Goal: Transaction & Acquisition: Purchase product/service

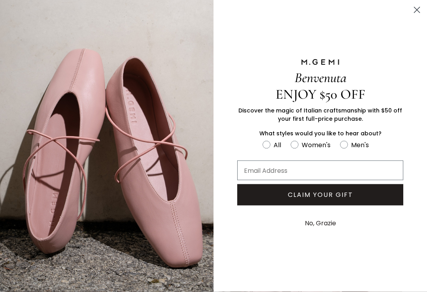
scroll to position [298, 0]
click at [410, 16] on icon "Close dialog" at bounding box center [417, 10] width 14 height 14
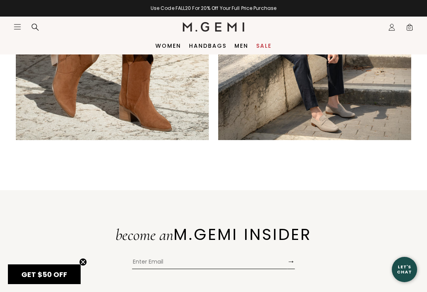
scroll to position [1395, 0]
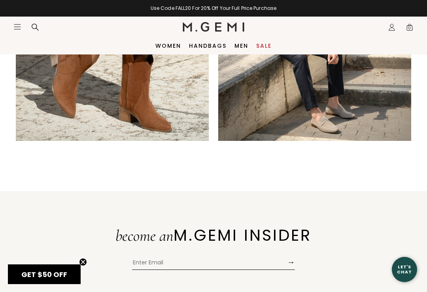
click at [173, 49] on link "Women" at bounding box center [168, 46] width 26 height 6
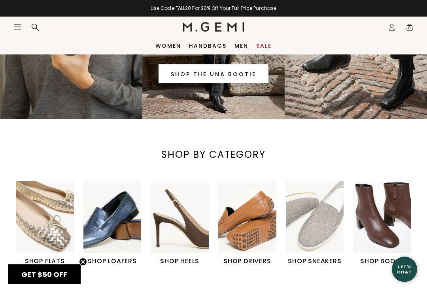
scroll to position [113, 0]
click at [225, 78] on link "SHOP THE UNA BOOTIE" at bounding box center [213, 73] width 110 height 19
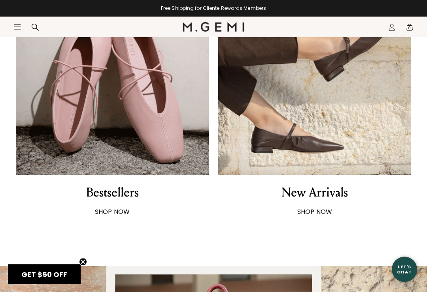
scroll to position [482, 0]
click at [331, 198] on div "New Arrivals" at bounding box center [314, 192] width 66 height 17
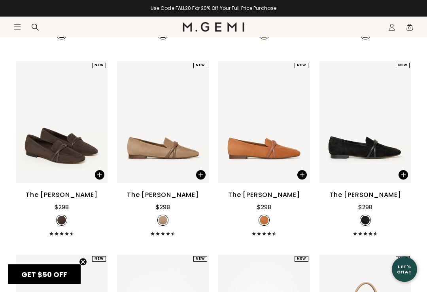
scroll to position [1829, 0]
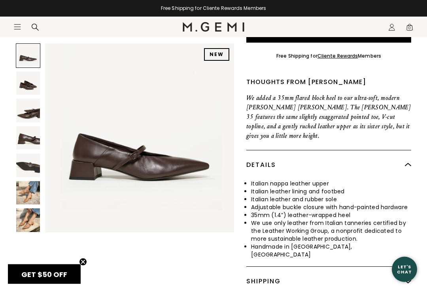
scroll to position [241, 0]
